Goal: Information Seeking & Learning: Learn about a topic

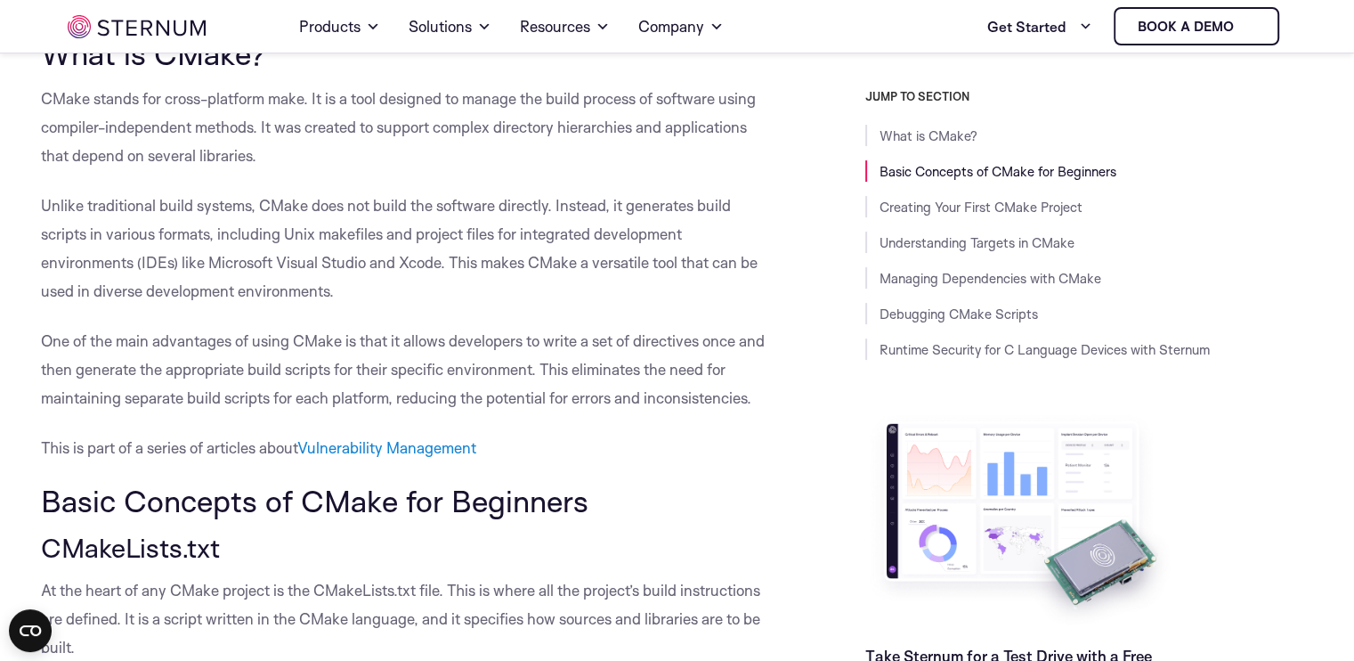
scroll to position [439, 0]
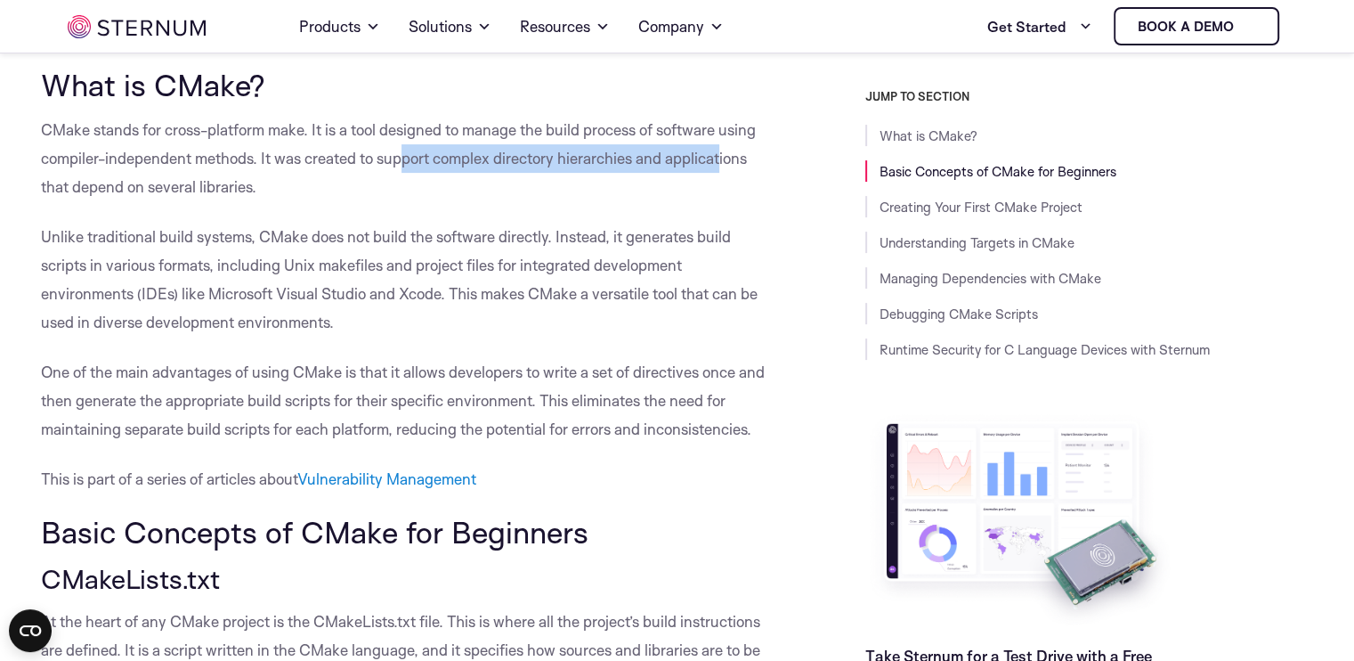
drag, startPoint x: 408, startPoint y: 218, endPoint x: 723, endPoint y: 224, distance: 315.3
click at [723, 201] on p "CMake stands for cross-platform make. It is a tool designed to manage the build…" at bounding box center [409, 158] width 736 height 85
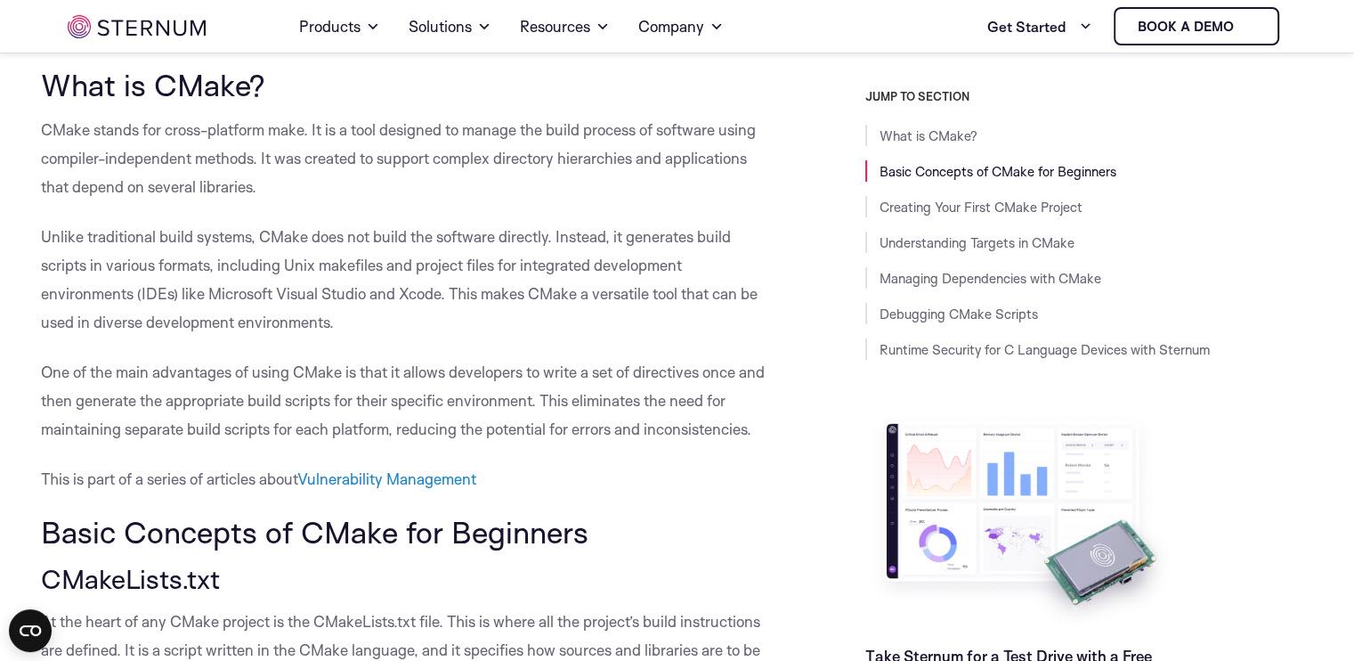
click at [556, 201] on p "CMake stands for cross-platform make. It is a tool designed to manage the build…" at bounding box center [409, 158] width 736 height 85
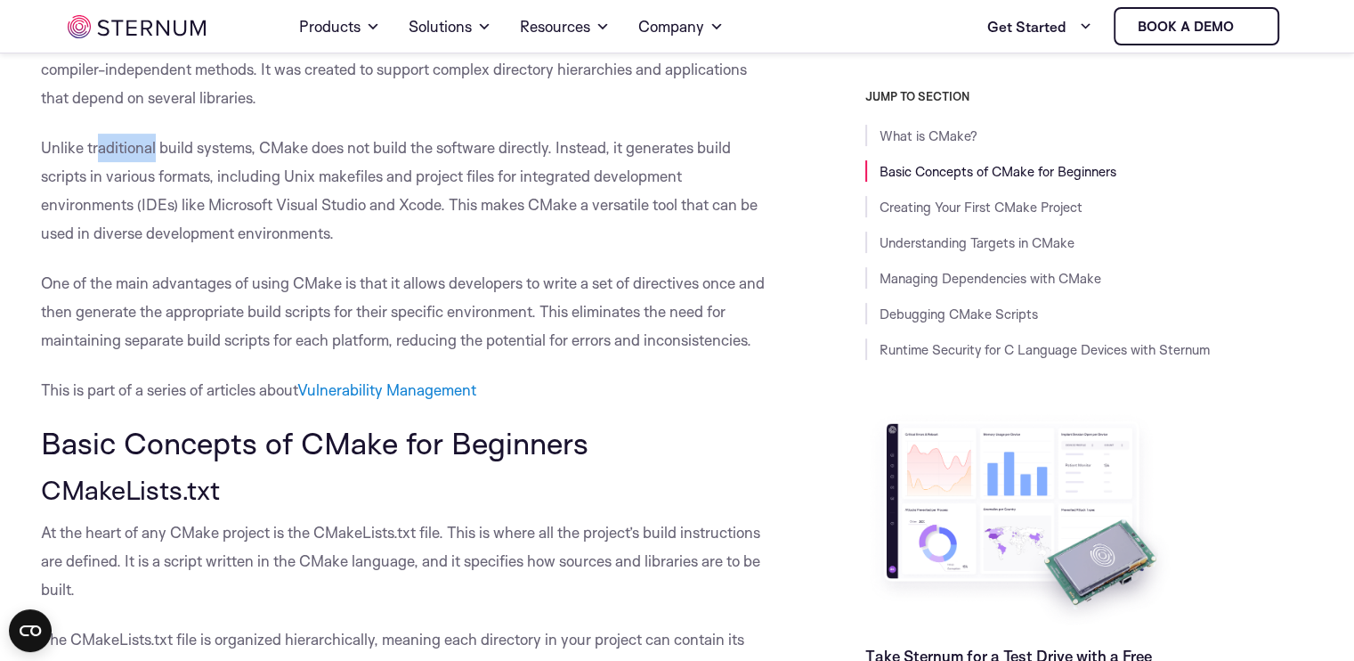
drag, startPoint x: 97, startPoint y: 214, endPoint x: 153, endPoint y: 211, distance: 56.2
click at [153, 211] on p "Unlike traditional build systems, CMake does not build the software directly. I…" at bounding box center [409, 191] width 736 height 114
click at [156, 212] on p "Unlike traditional build systems, CMake does not build the software directly. I…" at bounding box center [409, 191] width 736 height 114
drag, startPoint x: 158, startPoint y: 210, endPoint x: 251, endPoint y: 209, distance: 93.5
click at [251, 209] on p "Unlike traditional build systems, CMake does not build the software directly. I…" at bounding box center [409, 191] width 736 height 114
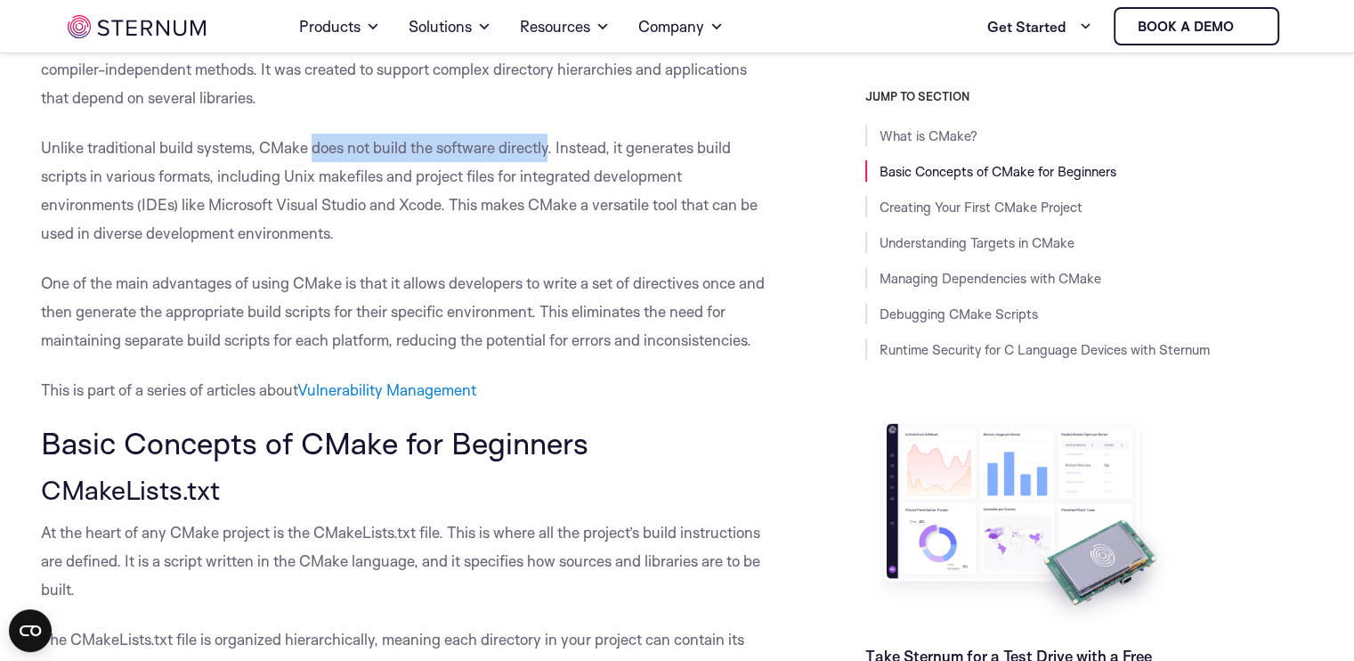
drag, startPoint x: 312, startPoint y: 211, endPoint x: 551, endPoint y: 188, distance: 240.7
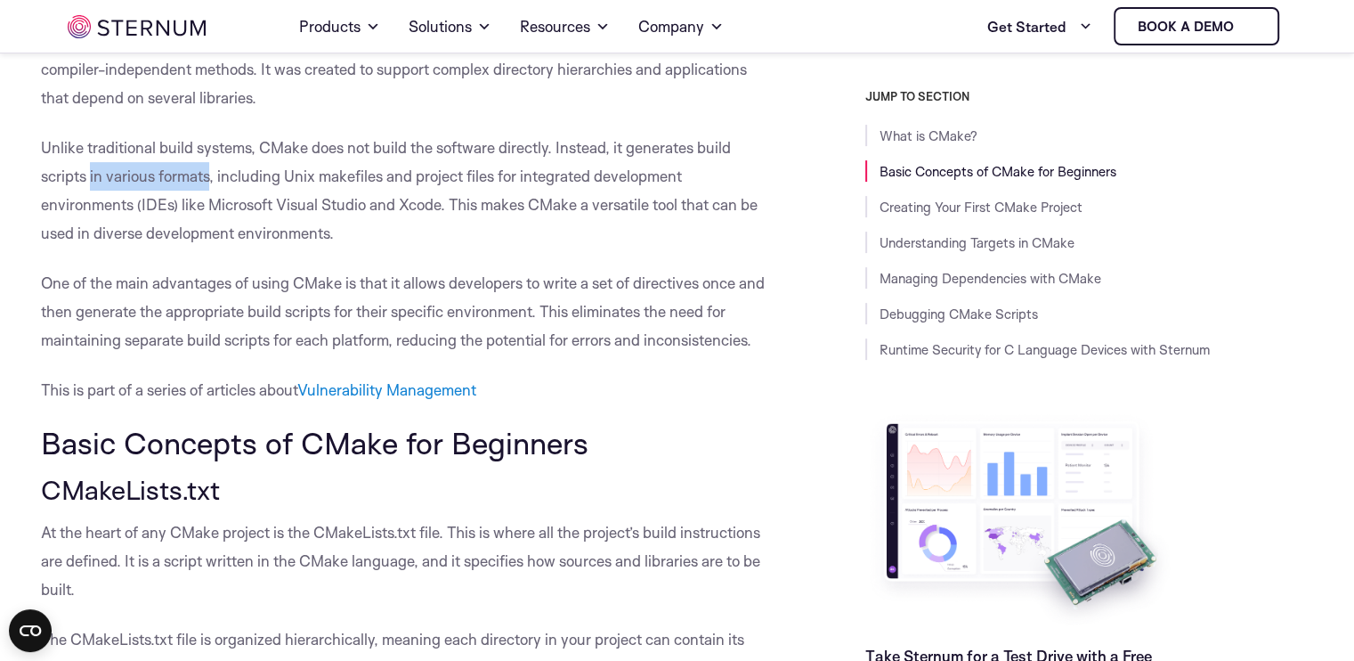
drag, startPoint x: 92, startPoint y: 241, endPoint x: 210, endPoint y: 245, distance: 118.5
click at [210, 245] on p "Unlike traditional build systems, CMake does not build the software directly. I…" at bounding box center [409, 191] width 736 height 114
drag, startPoint x: 319, startPoint y: 242, endPoint x: 387, endPoint y: 242, distance: 68.6
click at [387, 242] on p "Unlike traditional build systems, CMake does not build the software directly. I…" at bounding box center [409, 191] width 736 height 114
click at [177, 248] on p "Unlike traditional build systems, CMake does not build the software directly. I…" at bounding box center [409, 191] width 736 height 114
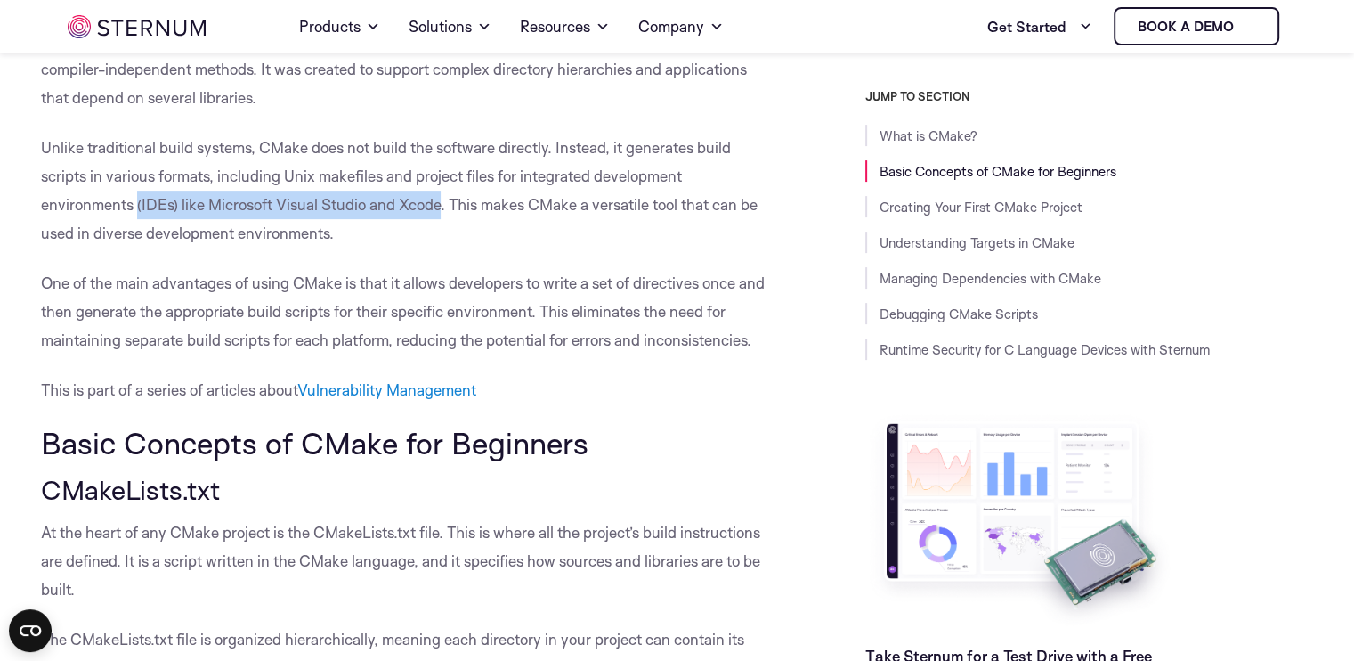
drag, startPoint x: 135, startPoint y: 272, endPoint x: 440, endPoint y: 266, distance: 304.6
click at [440, 248] on p "Unlike traditional build systems, CMake does not build the software directly. I…" at bounding box center [409, 191] width 736 height 114
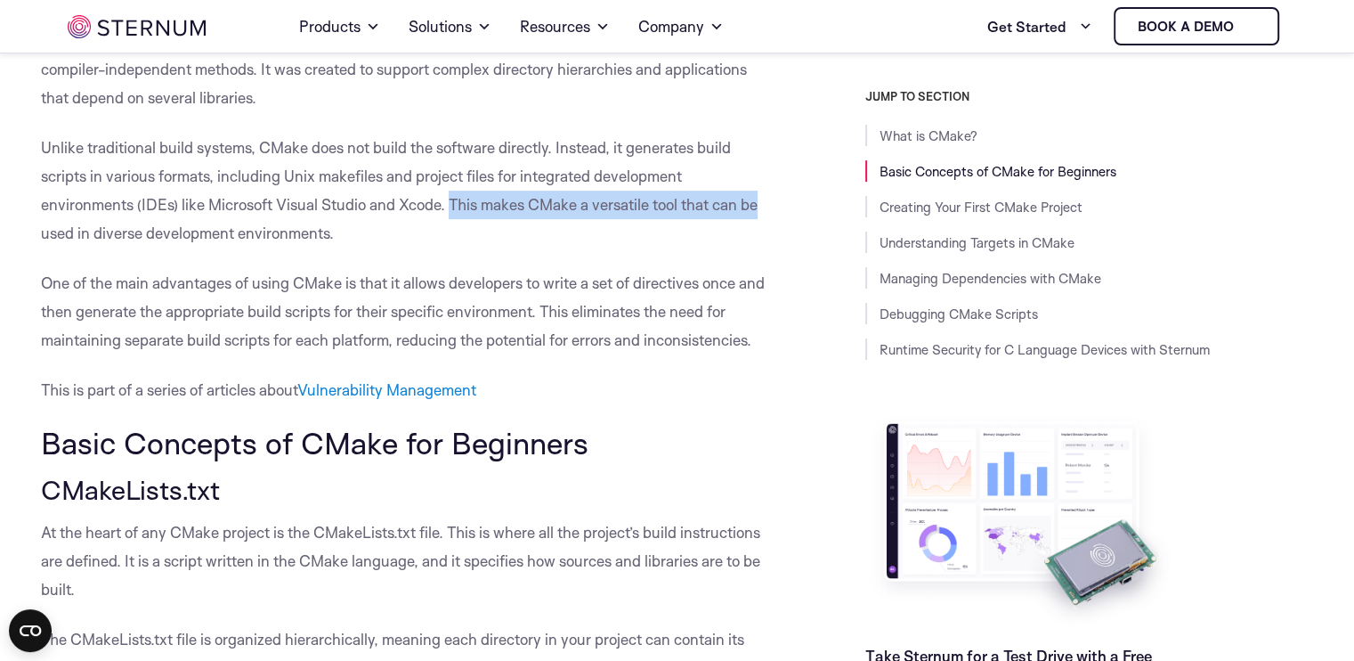
drag, startPoint x: 453, startPoint y: 272, endPoint x: 765, endPoint y: 277, distance: 311.7
click at [765, 248] on p "Unlike traditional build systems, CMake does not build the software directly. I…" at bounding box center [409, 191] width 736 height 114
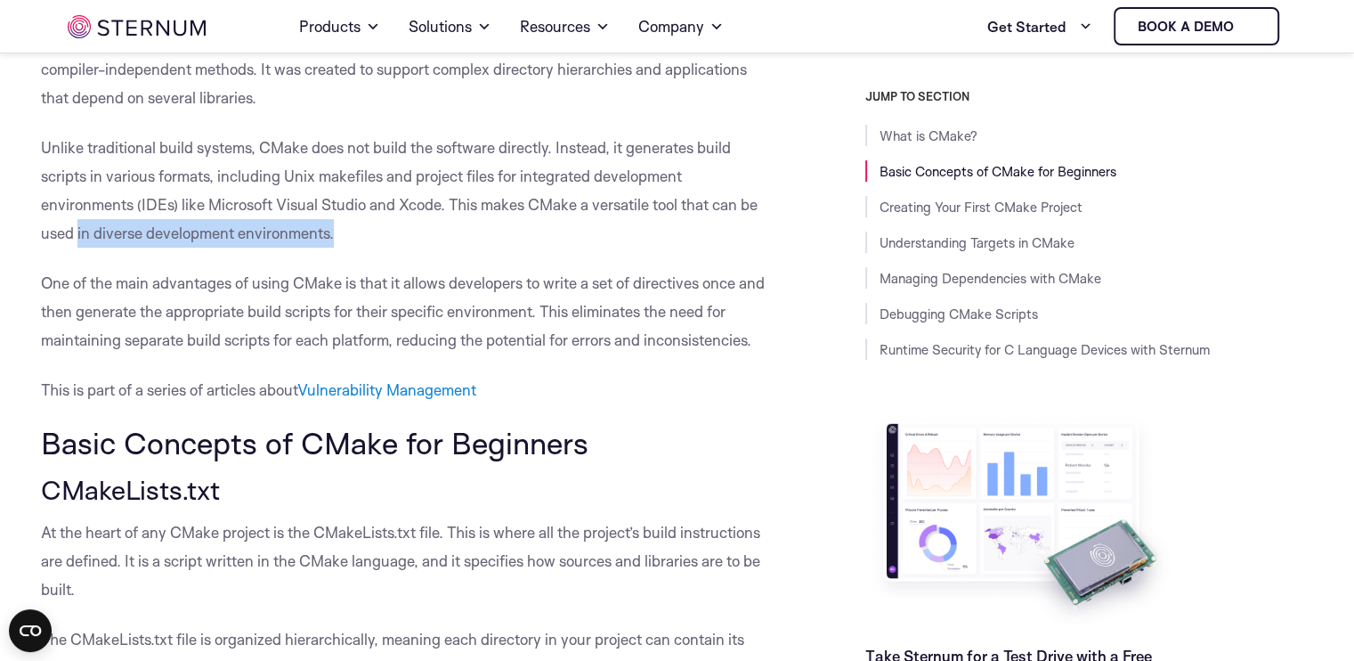
drag, startPoint x: 75, startPoint y: 298, endPoint x: 331, endPoint y: 305, distance: 256.6
click at [331, 248] on p "Unlike traditional build systems, CMake does not build the software directly. I…" at bounding box center [409, 191] width 736 height 114
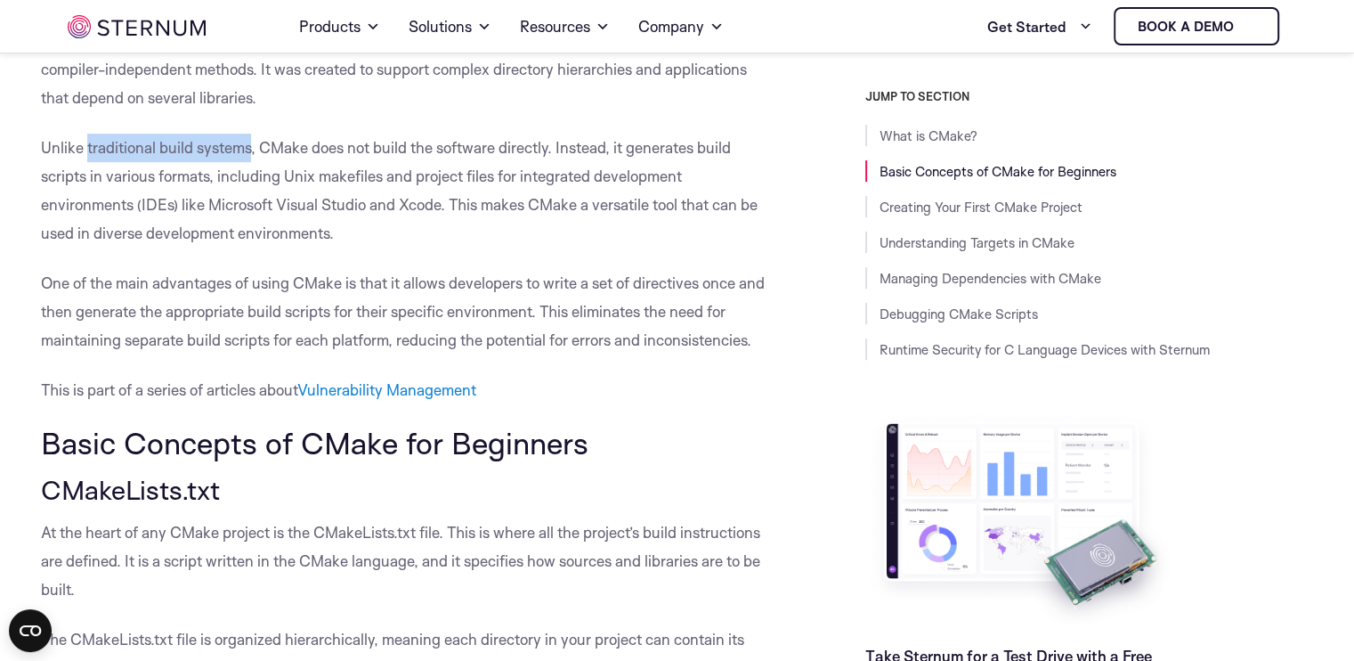
drag, startPoint x: 85, startPoint y: 216, endPoint x: 248, endPoint y: 209, distance: 163.1
click at [248, 209] on p "Unlike traditional build systems, CMake does not build the software directly. I…" at bounding box center [409, 191] width 736 height 114
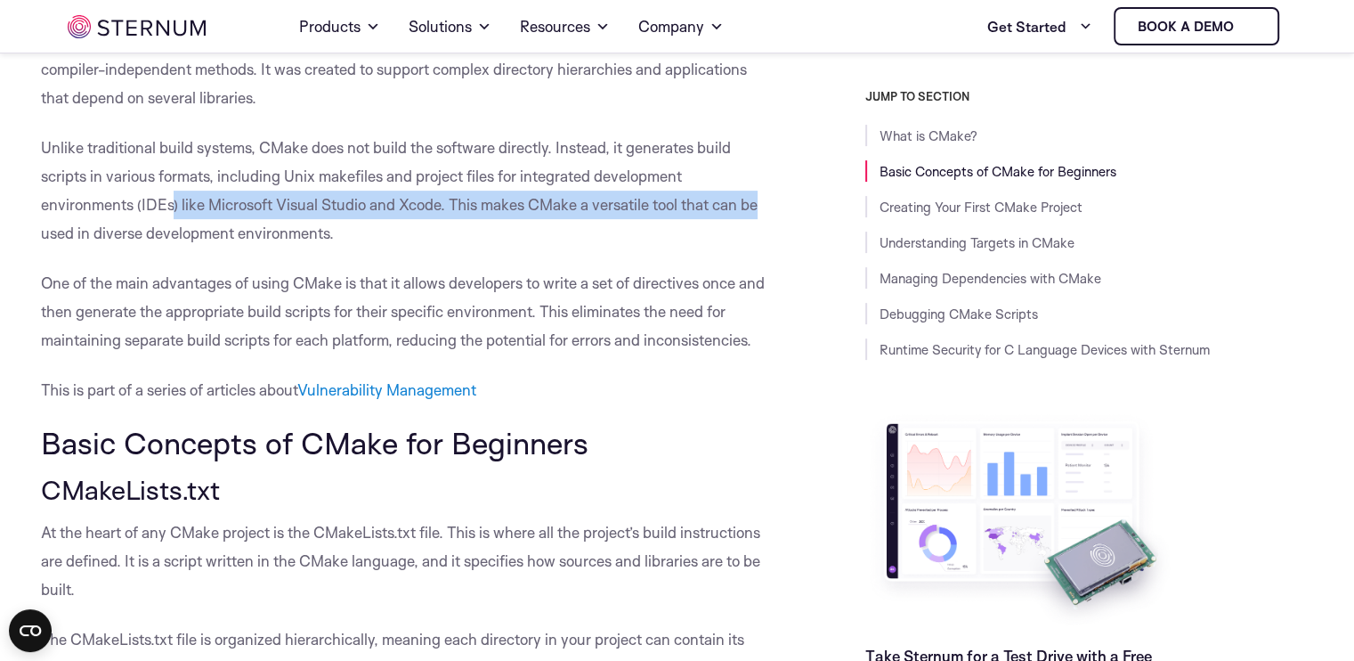
drag, startPoint x: 174, startPoint y: 269, endPoint x: 768, endPoint y: 266, distance: 594.8
click at [768, 248] on p "Unlike traditional build systems, CMake does not build the software directly. I…" at bounding box center [409, 191] width 736 height 114
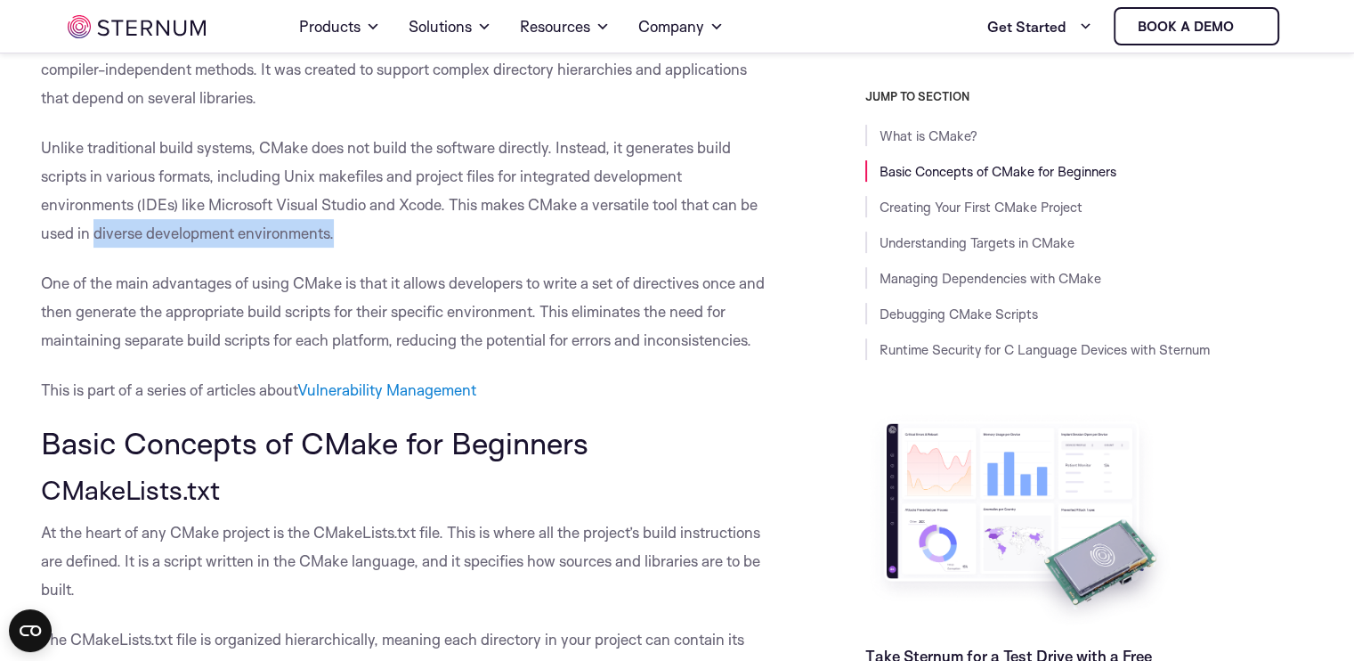
drag, startPoint x: 91, startPoint y: 301, endPoint x: 335, endPoint y: 295, distance: 244.1
click at [335, 248] on p "Unlike traditional build systems, CMake does not build the software directly. I…" at bounding box center [409, 191] width 736 height 114
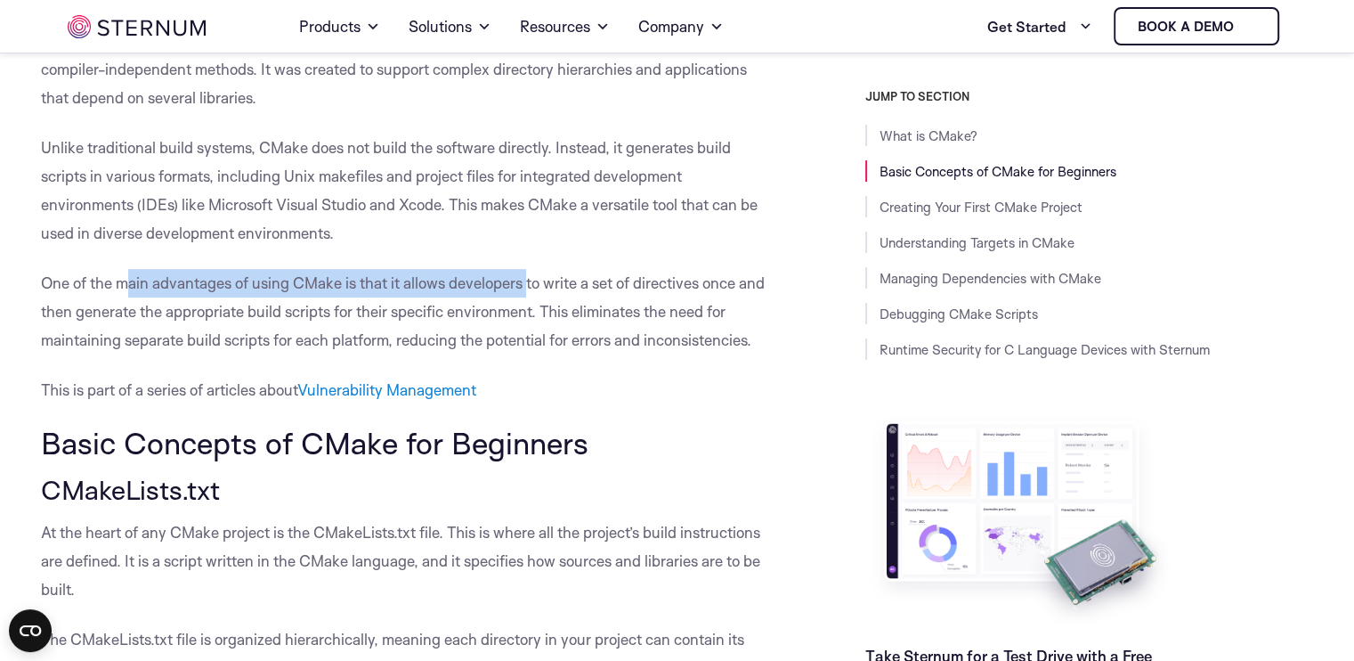
drag, startPoint x: 130, startPoint y: 354, endPoint x: 530, endPoint y: 354, distance: 399.8
click at [530, 354] on p "One of the main advantages of using CMake is that it allows developers to write…" at bounding box center [409, 311] width 736 height 85
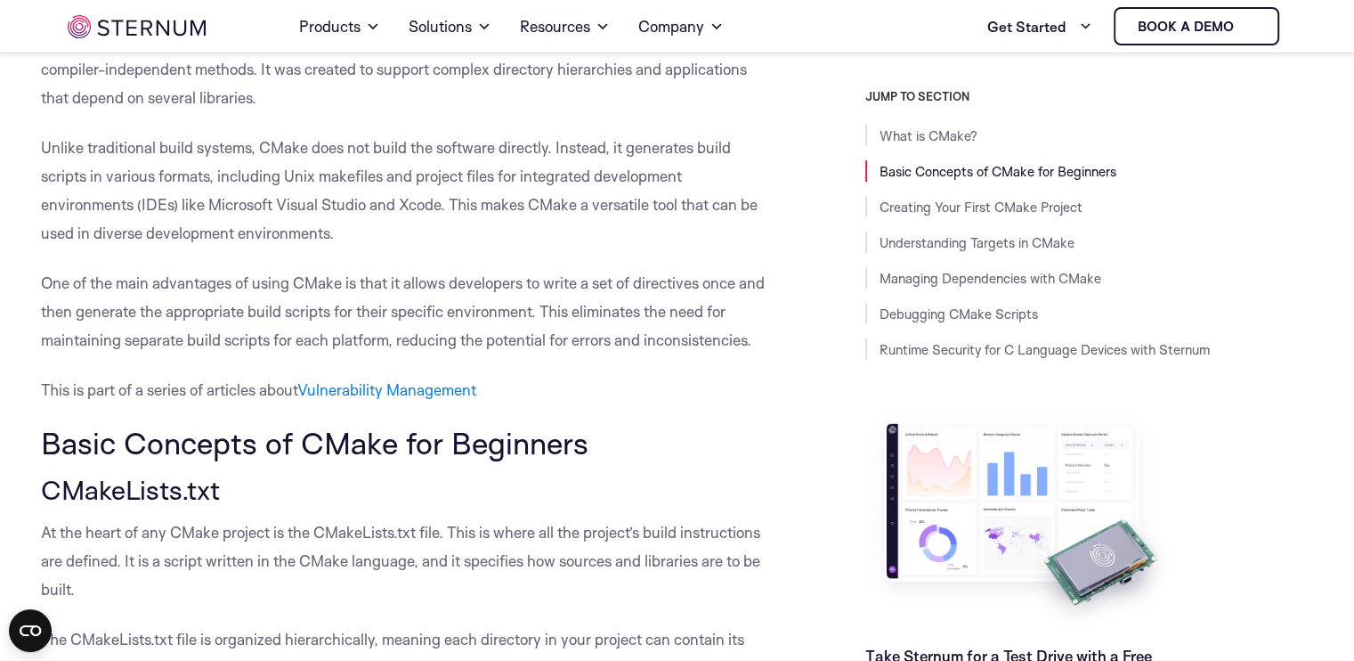
click at [396, 354] on p "One of the main advantages of using CMake is that it allows developers to write…" at bounding box center [409, 311] width 736 height 85
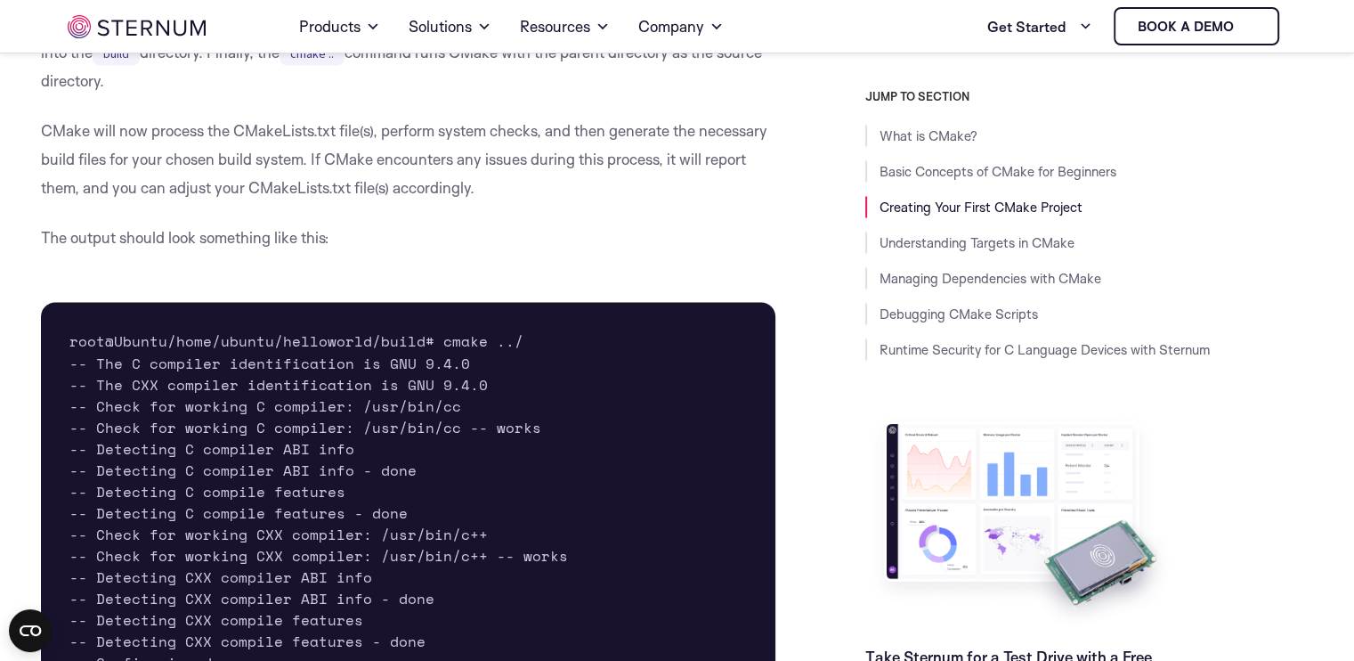
scroll to position [2487, 0]
